Goal: Task Accomplishment & Management: Use online tool/utility

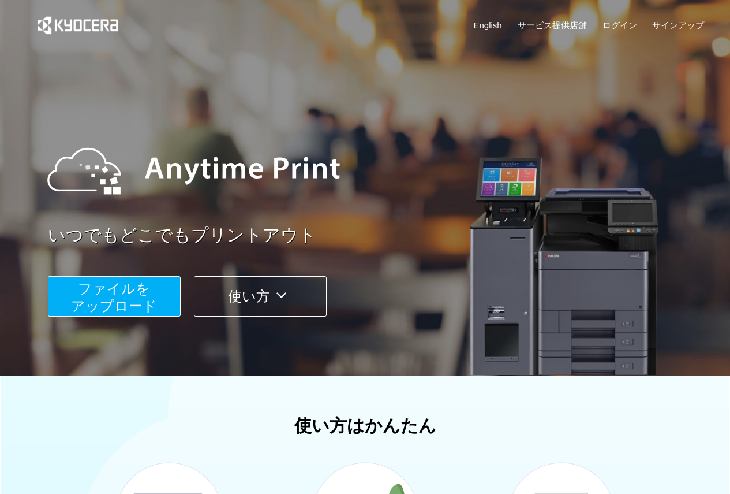
click at [137, 305] on span "ファイルを ​​アップロード" at bounding box center [114, 297] width 86 height 33
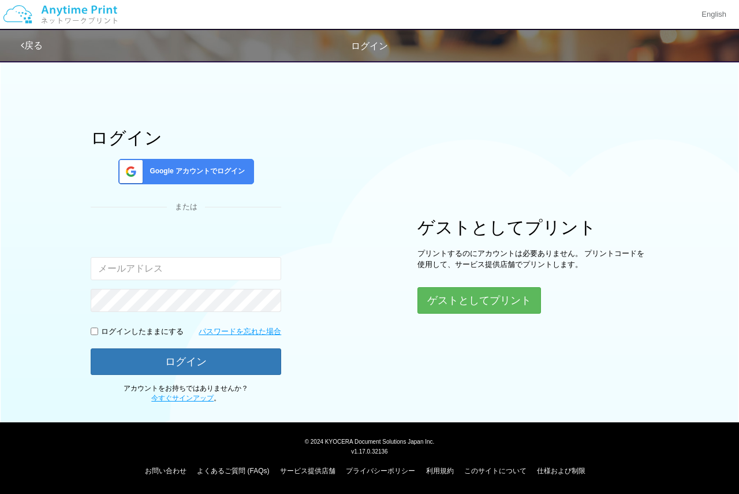
click at [193, 171] on span "Google アカウントでログイン" at bounding box center [195, 171] width 100 height 10
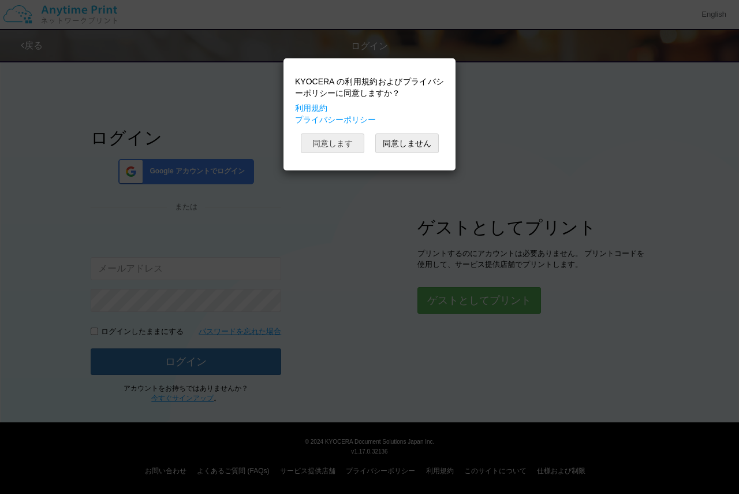
click at [318, 137] on button "同意します" at bounding box center [333, 143] width 64 height 20
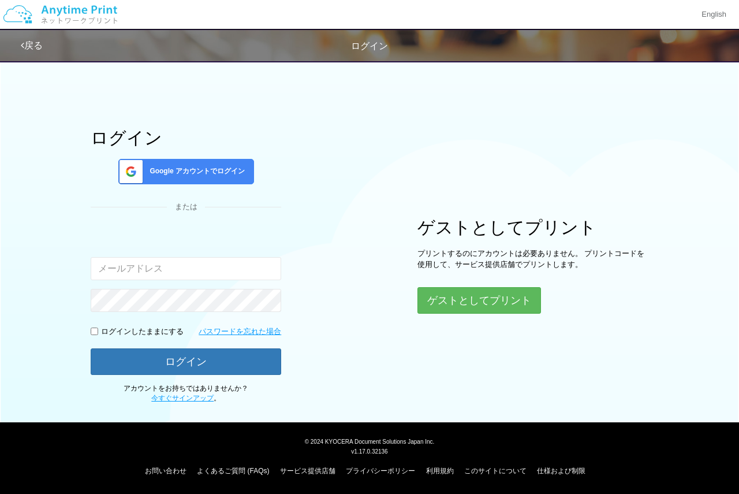
click at [156, 162] on div "Google アカウントでログイン" at bounding box center [186, 171] width 136 height 25
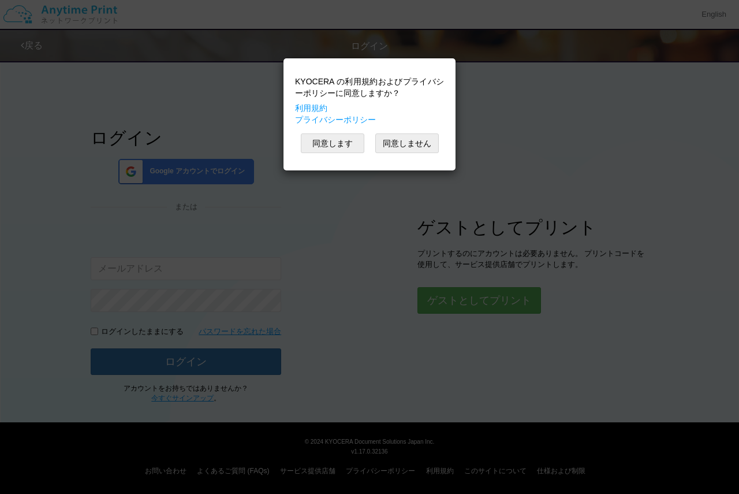
click at [348, 133] on div "KYOCERA の利用規約およびプライバシーポリシーに同意しますか？ 利用規約 プライバシーポリシー 同意します 同意しません" at bounding box center [369, 114] width 161 height 100
click at [337, 140] on button "同意します" at bounding box center [333, 143] width 64 height 20
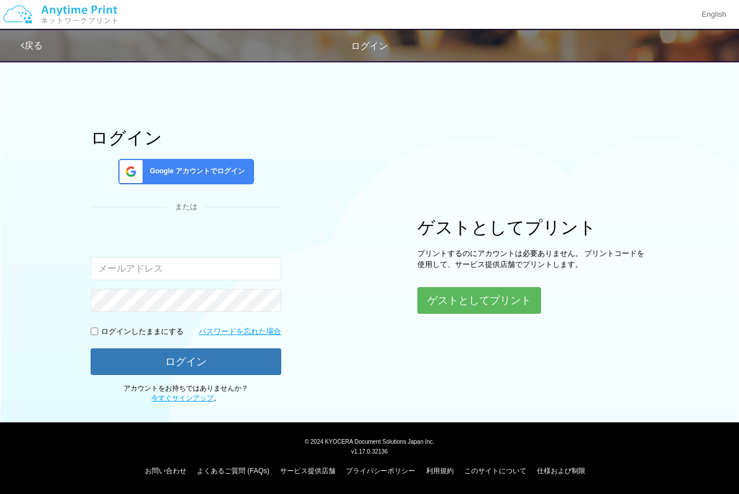
click at [19, 53] on div "戻る ログイン" at bounding box center [369, 45] width 739 height 33
click at [23, 50] on icon at bounding box center [22, 45] width 3 height 9
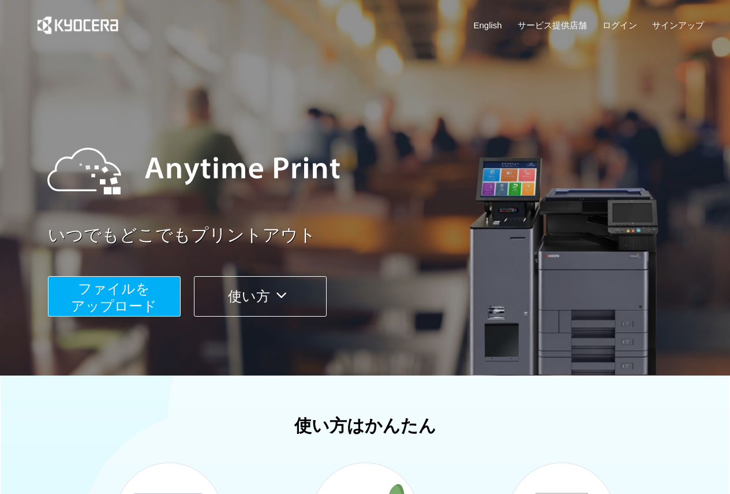
click at [153, 288] on button "ファイルを ​​アップロード" at bounding box center [114, 296] width 133 height 40
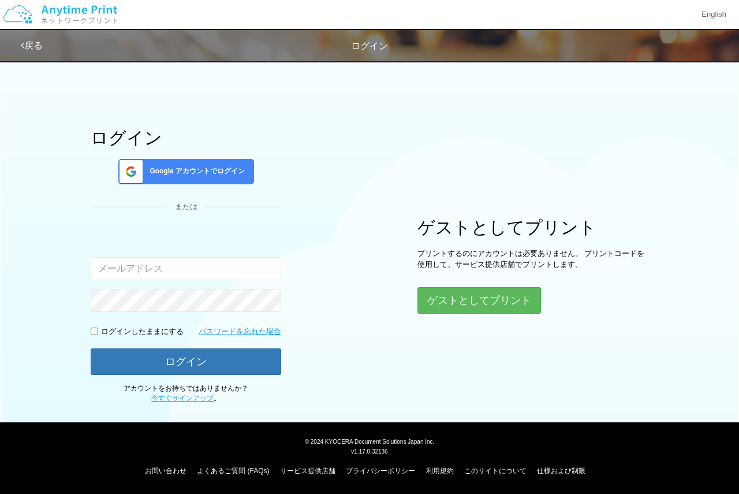
click at [192, 166] on span "Google アカウントでログイン" at bounding box center [195, 171] width 100 height 10
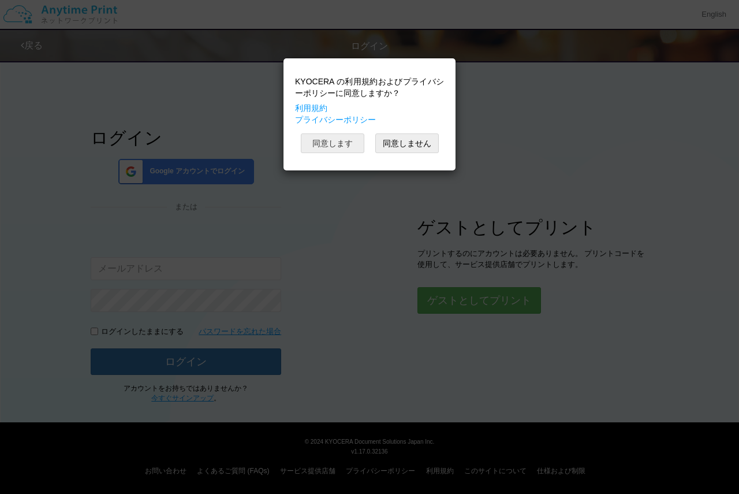
click at [333, 145] on button "同意します" at bounding box center [333, 143] width 64 height 20
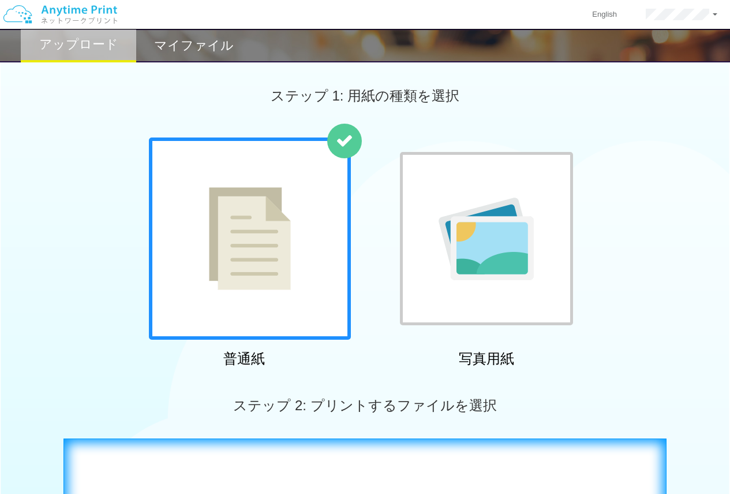
scroll to position [385, 0]
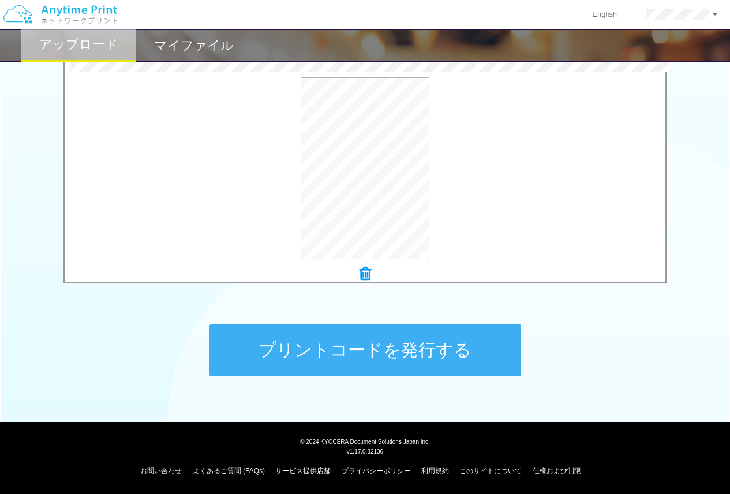
click at [347, 343] on button "プリントコードを発行する" at bounding box center [366, 350] width 312 height 52
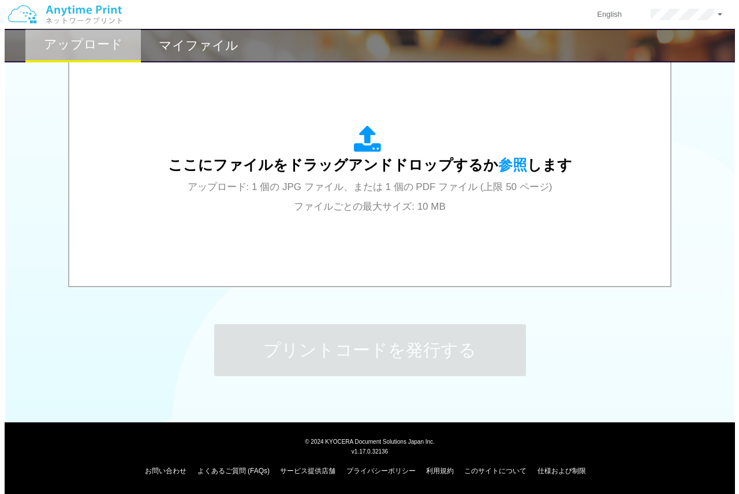
scroll to position [0, 0]
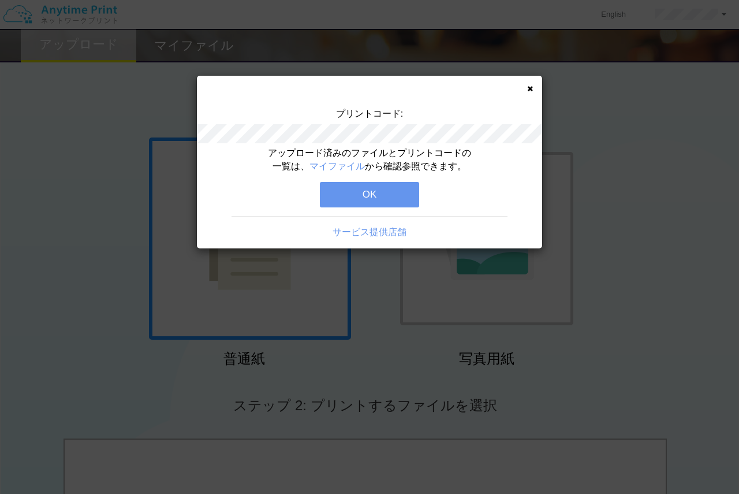
click at [359, 181] on div "アップロード済みのファイルとプリントコードの一覧は、 マイファイル から確認参照できます。 OK サービス提供店舗" at bounding box center [369, 198] width 345 height 102
click at [363, 189] on button "OK" at bounding box center [369, 194] width 99 height 25
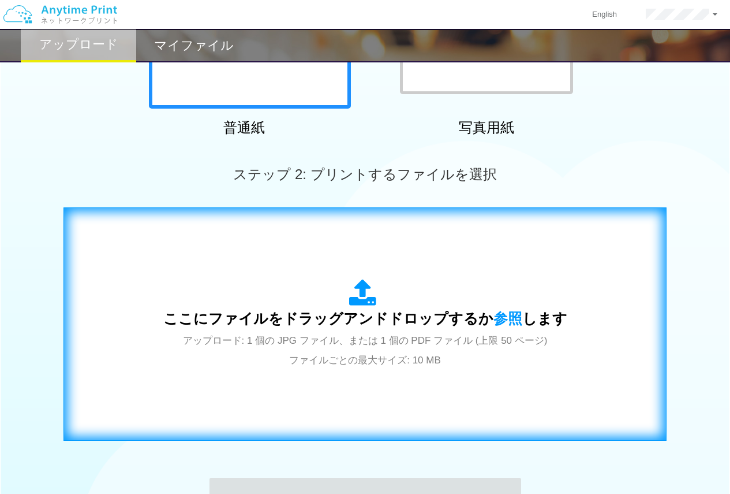
scroll to position [385, 0]
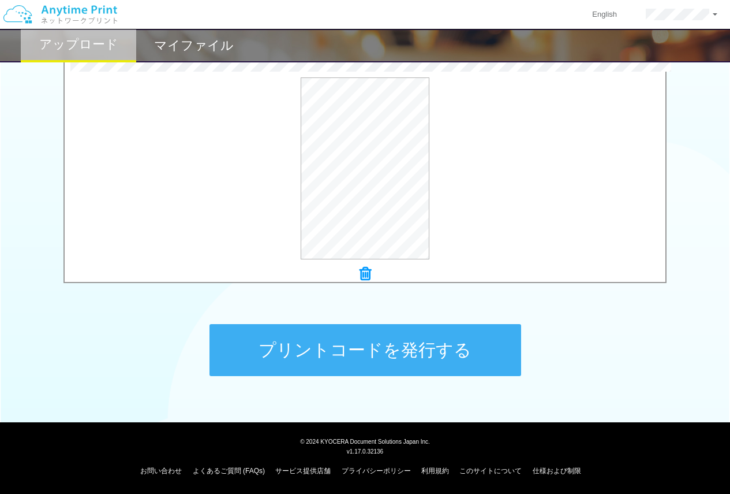
click at [410, 357] on button "プリントコードを発行する" at bounding box center [366, 350] width 312 height 52
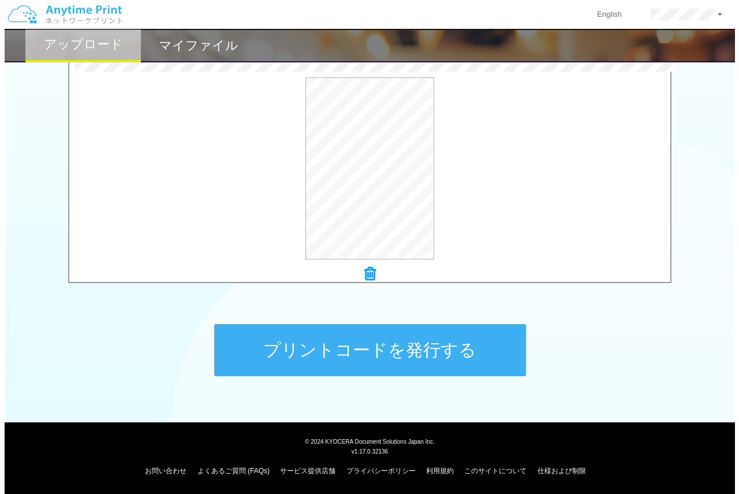
scroll to position [0, 0]
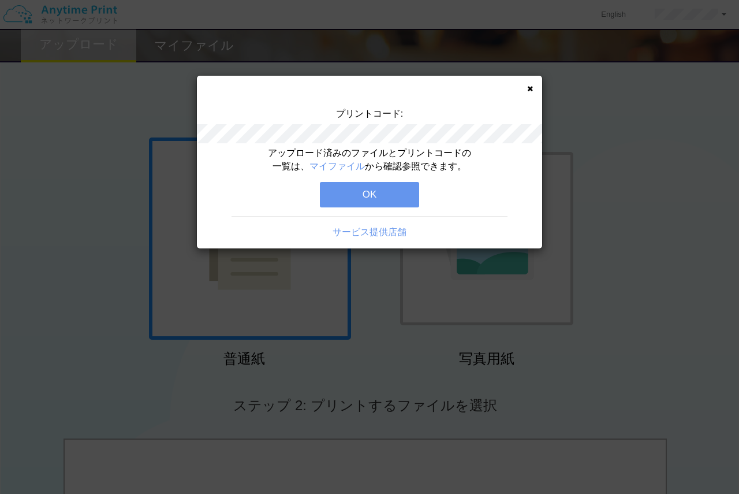
click at [332, 196] on button "OK" at bounding box center [369, 194] width 99 height 25
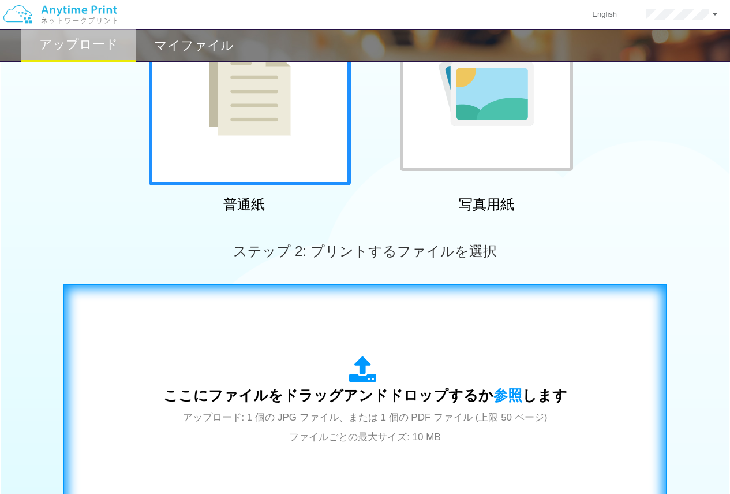
scroll to position [385, 0]
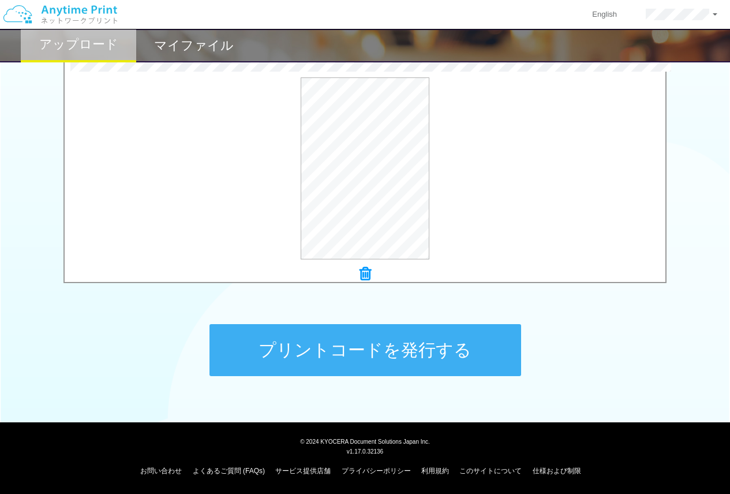
click at [418, 349] on button "プリントコードを発行する" at bounding box center [366, 350] width 312 height 52
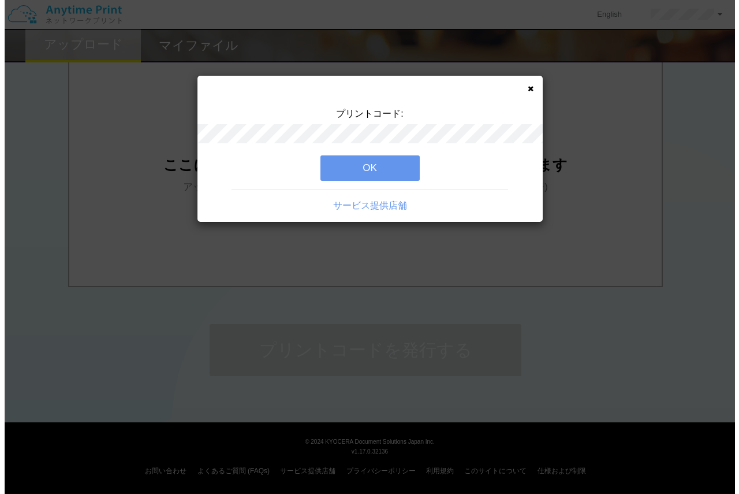
scroll to position [0, 0]
